Goal: Feedback & Contribution: Submit feedback/report problem

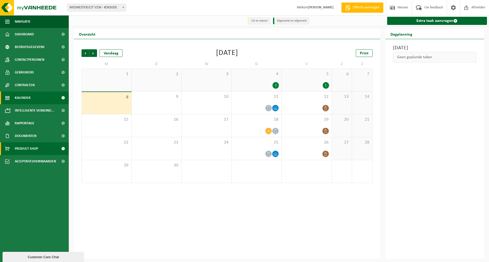
click at [34, 148] on span "Product Shop" at bounding box center [26, 149] width 23 height 13
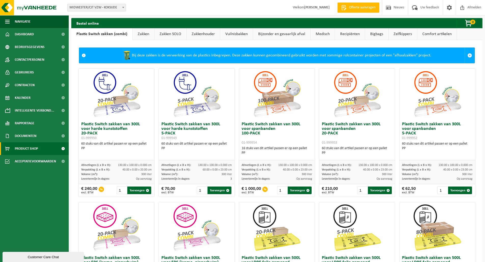
click at [208, 35] on link "Zakkenhouder" at bounding box center [203, 34] width 33 height 12
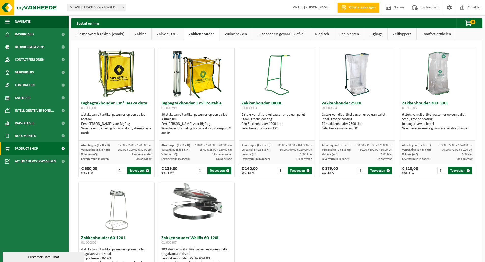
click at [420, 34] on link "Comfort artikelen" at bounding box center [436, 34] width 39 height 12
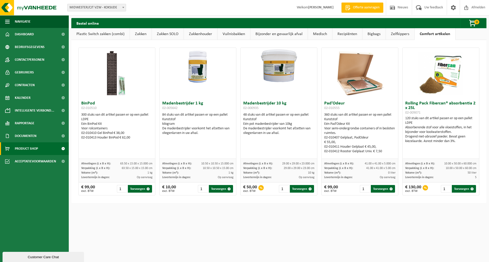
click at [193, 34] on link "Zakkenhouder" at bounding box center [200, 34] width 33 height 12
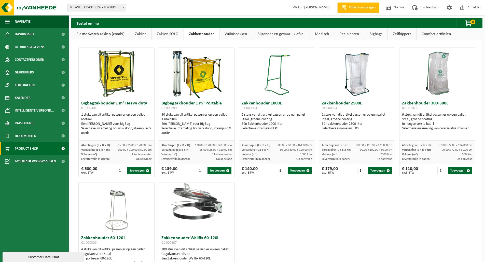
click at [282, 57] on img at bounding box center [276, 73] width 25 height 51
click at [367, 66] on img at bounding box center [356, 73] width 25 height 51
click at [360, 99] on div "Zakkenhouder 2500L 01-000304 1 stuks van dit artikel passen er op een pallet St…" at bounding box center [357, 120] width 76 height 42
click at [360, 99] on img at bounding box center [356, 73] width 25 height 51
click at [355, 57] on img at bounding box center [356, 73] width 25 height 51
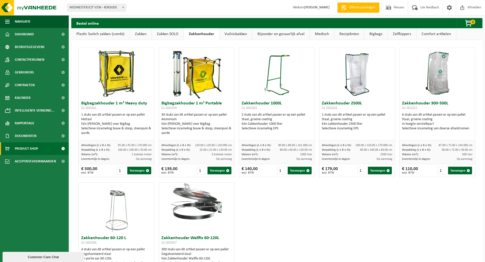
click at [434, 34] on link "Comfort artikelen" at bounding box center [436, 34] width 39 height 12
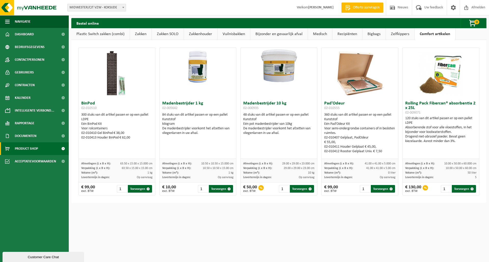
click at [394, 35] on link "Zelfkippers" at bounding box center [400, 34] width 29 height 12
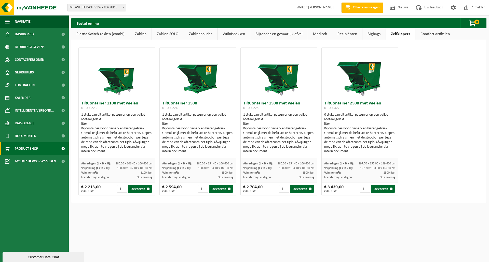
click at [374, 35] on link "Bigbags" at bounding box center [373, 34] width 23 height 12
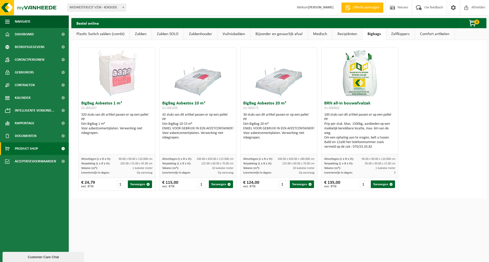
click at [342, 35] on link "Recipiënten" at bounding box center [347, 34] width 30 height 12
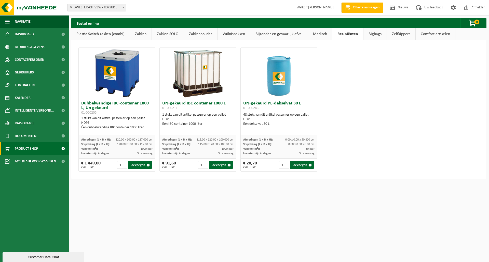
click at [314, 34] on link "Medisch" at bounding box center [320, 34] width 24 height 12
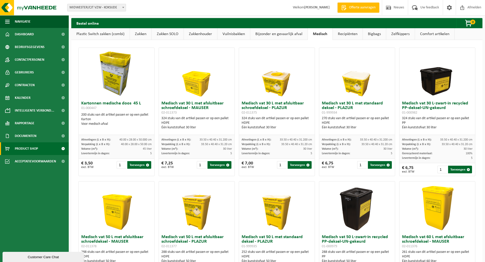
click at [285, 35] on link "Bijzonder en gevaarlijk afval" at bounding box center [278, 34] width 57 height 12
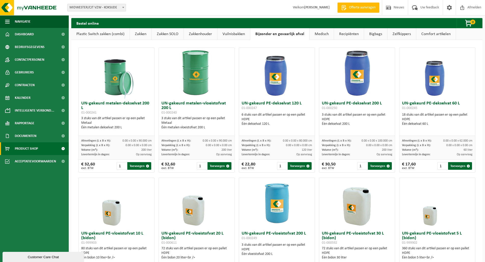
click at [231, 33] on link "Vuilnisbakken" at bounding box center [233, 34] width 33 height 12
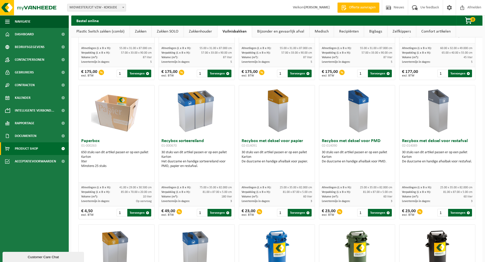
scroll to position [95, 0]
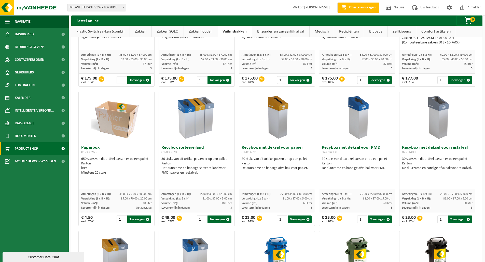
click at [196, 126] on img at bounding box center [196, 117] width 51 height 51
click at [183, 148] on h3 "Recybox sorteereiland 01-000670" at bounding box center [196, 151] width 71 height 10
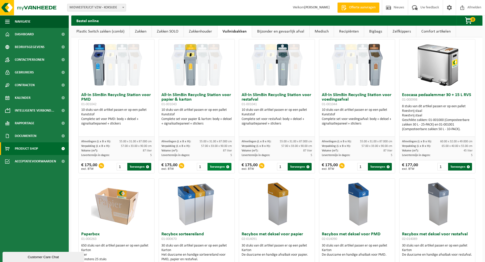
scroll to position [0, 0]
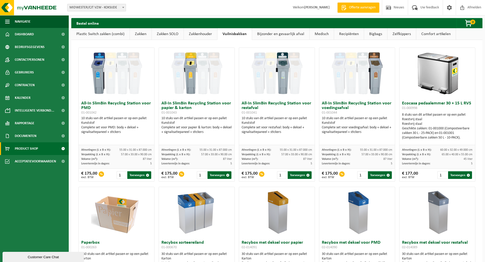
click at [326, 33] on link "Medisch" at bounding box center [322, 34] width 24 height 12
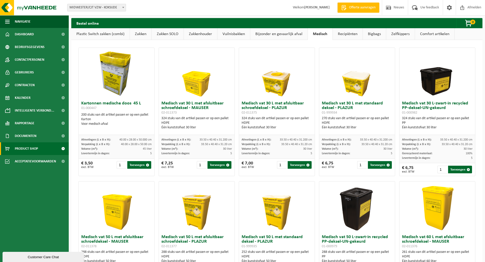
click at [105, 34] on link "Plastic Switch zakken (combi)" at bounding box center [100, 34] width 58 height 12
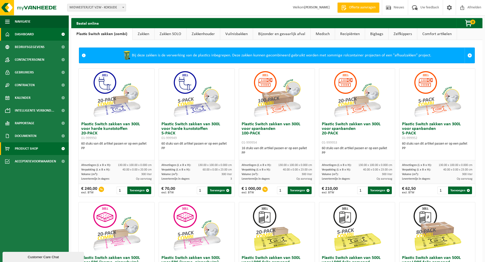
click at [23, 34] on span "Dashboard" at bounding box center [24, 34] width 19 height 13
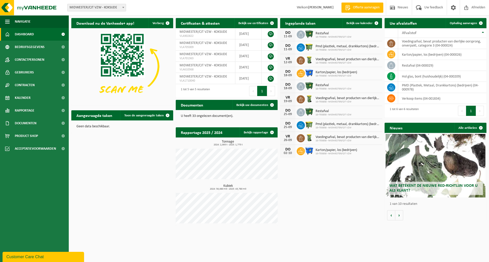
click at [104, 116] on h2 "Aangevraagde taken" at bounding box center [94, 115] width 46 height 10
click at [143, 116] on span "Toon de aangevraagde taken" at bounding box center [143, 115] width 39 height 3
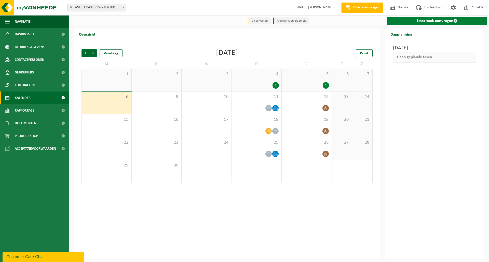
click at [422, 19] on link "Extra taak aanvragen" at bounding box center [437, 21] width 100 height 8
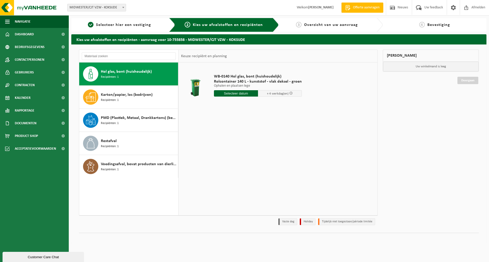
click at [122, 71] on span "Hol glas, bont (huishoudelijk)" at bounding box center [126, 72] width 51 height 6
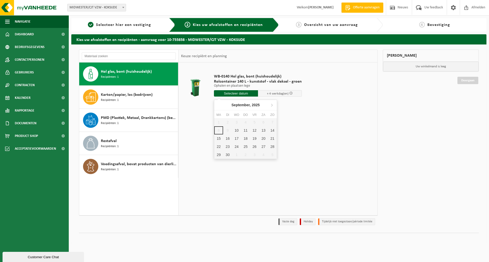
click at [239, 94] on input "text" at bounding box center [236, 93] width 44 height 6
click at [239, 131] on div "10" at bounding box center [236, 131] width 9 height 8
type input "Van 2025-09-10"
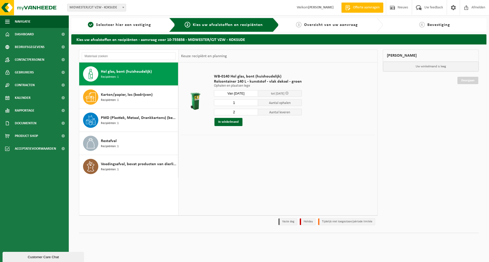
type input "1"
click at [253, 105] on input "1" at bounding box center [236, 103] width 44 height 7
click at [253, 114] on input "1" at bounding box center [236, 112] width 44 height 7
click at [252, 114] on input "0" at bounding box center [236, 112] width 44 height 7
type input "1"
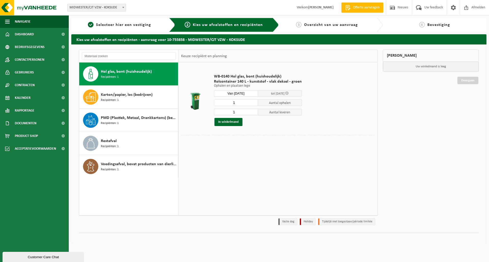
click at [253, 112] on input "1" at bounding box center [236, 112] width 44 height 7
click at [232, 121] on button "In winkelmand" at bounding box center [228, 122] width 28 height 8
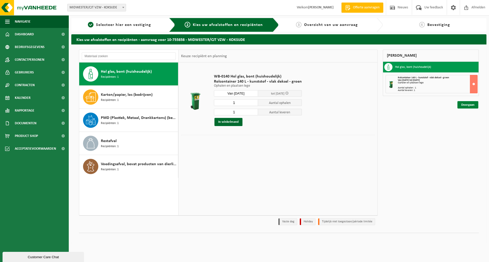
click at [472, 105] on link "Doorgaan" at bounding box center [467, 104] width 21 height 7
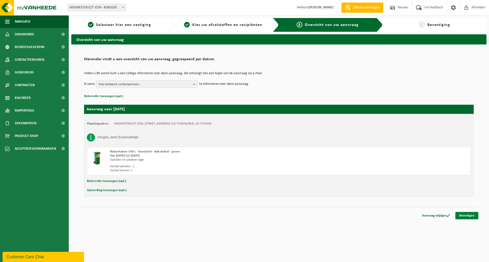
click at [462, 216] on link "Bevestigen" at bounding box center [466, 215] width 23 height 7
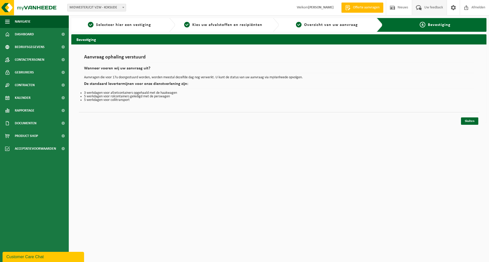
click at [430, 8] on span "Uw feedback" at bounding box center [433, 7] width 21 height 15
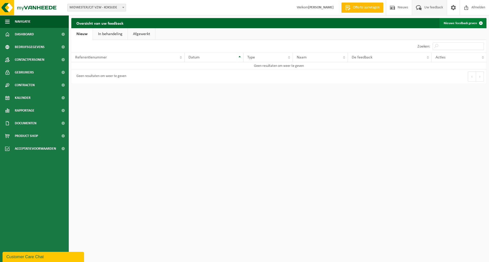
click at [463, 23] on link "Nieuwe feedback geven" at bounding box center [462, 23] width 46 height 10
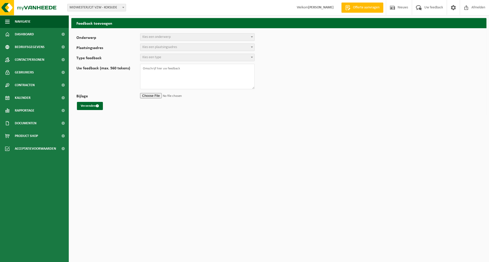
select select
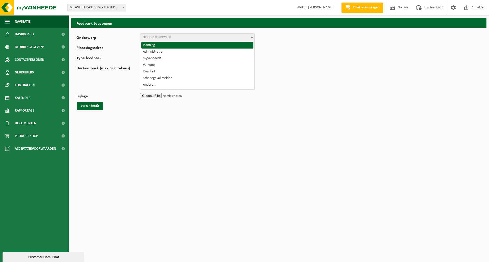
click at [149, 36] on span "Kies een onderwerp" at bounding box center [156, 37] width 28 height 4
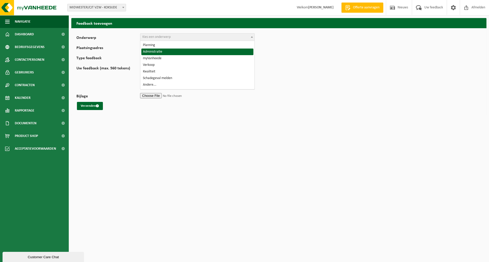
select select "7"
select select
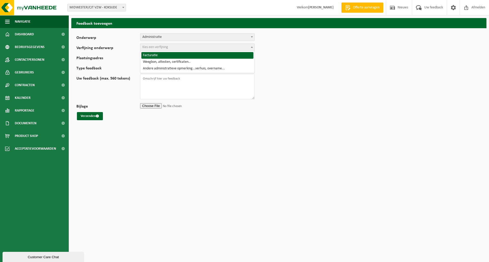
click at [167, 46] on span "Kies een verfijning" at bounding box center [155, 47] width 26 height 4
click at [252, 35] on span at bounding box center [251, 37] width 5 height 7
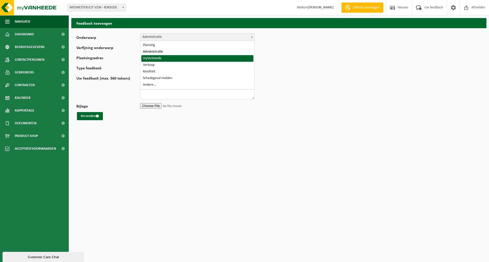
select select "11"
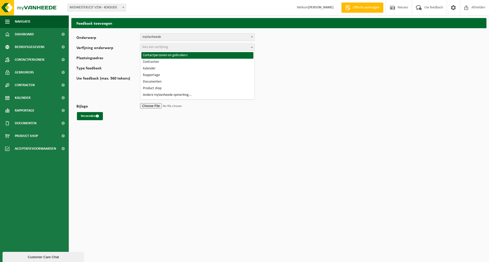
click at [251, 46] on span at bounding box center [251, 47] width 5 height 7
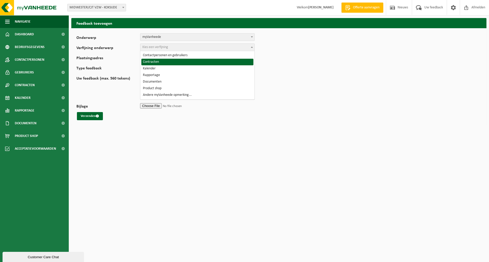
select select "13"
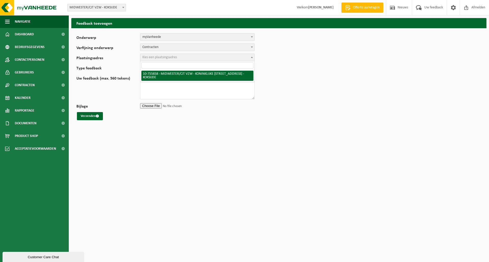
click at [252, 57] on span at bounding box center [251, 57] width 5 height 7
select select "8545"
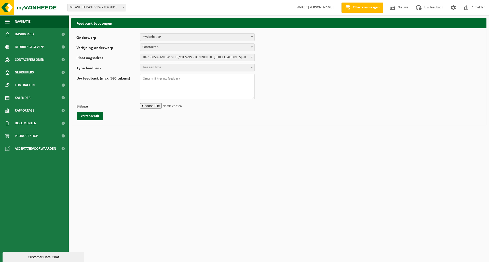
click at [254, 67] on span at bounding box center [251, 67] width 5 height 7
select select "QUE"
click at [159, 78] on textarea "Uw feedback (max. 560 tekens)" at bounding box center [197, 86] width 115 height 25
type textarea "Beste, Is het mogelijk om 2 van de 4 voedselcontainers op te halen en van het c…"
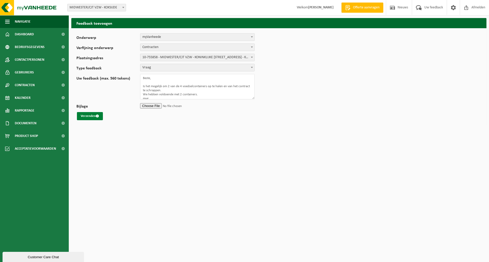
click at [89, 116] on button "Verzenden" at bounding box center [90, 116] width 26 height 8
